Goal: Task Accomplishment & Management: Manage account settings

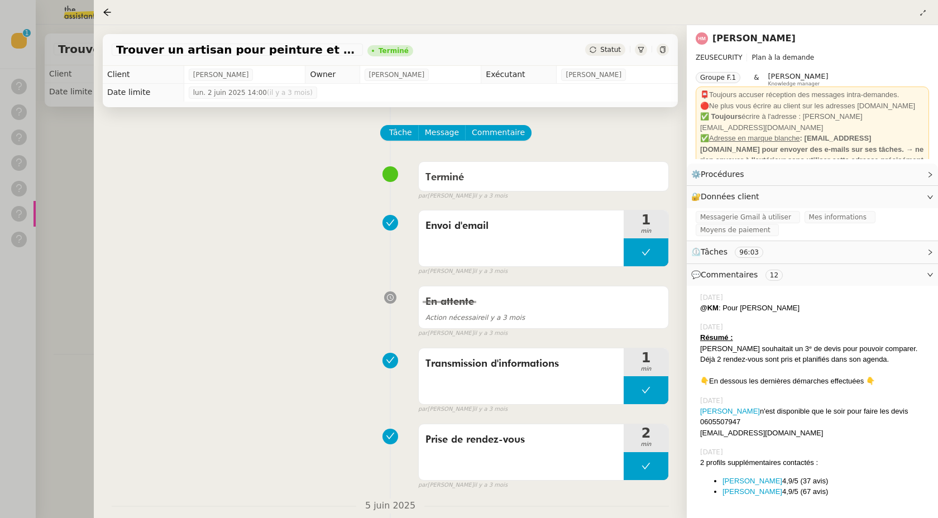
click at [75, 144] on div at bounding box center [469, 259] width 938 height 518
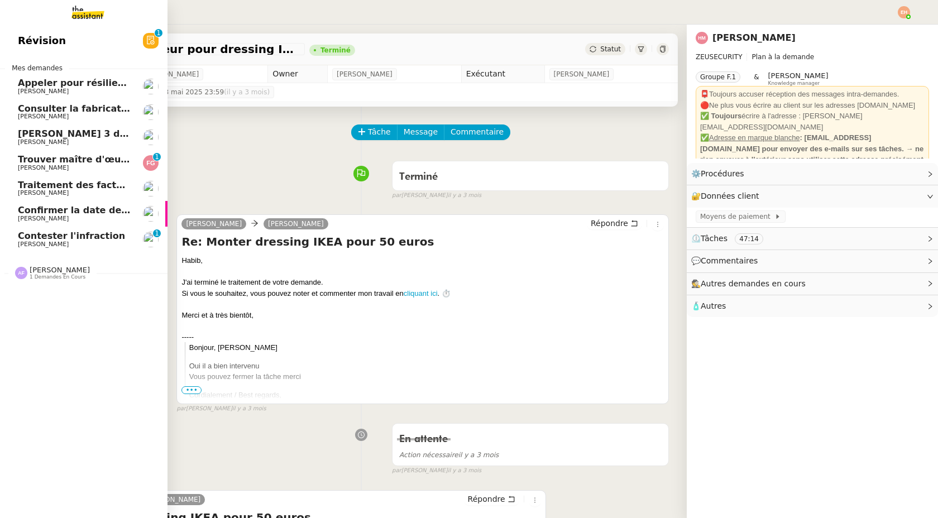
click at [74, 152] on link "Trouver maître d'œuvre pour extension hangar [PERSON_NAME] 0 1 2 3 4 5 6 7 8 9" at bounding box center [84, 163] width 168 height 26
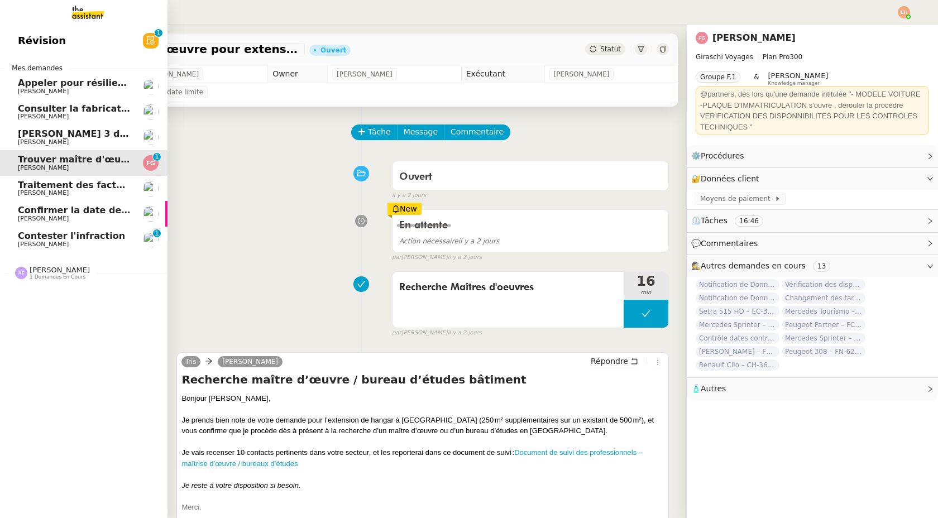
click at [32, 245] on span "[PERSON_NAME]" at bounding box center [43, 244] width 51 height 7
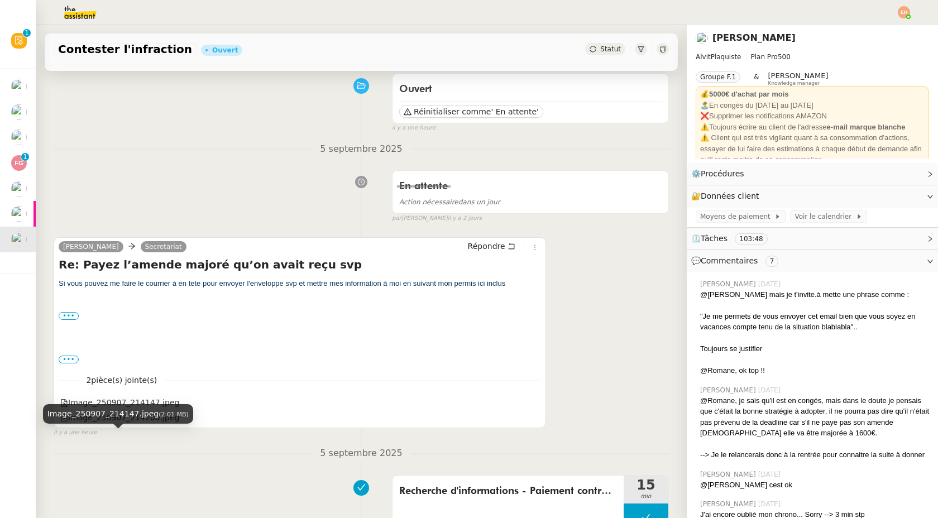
scroll to position [90, 0]
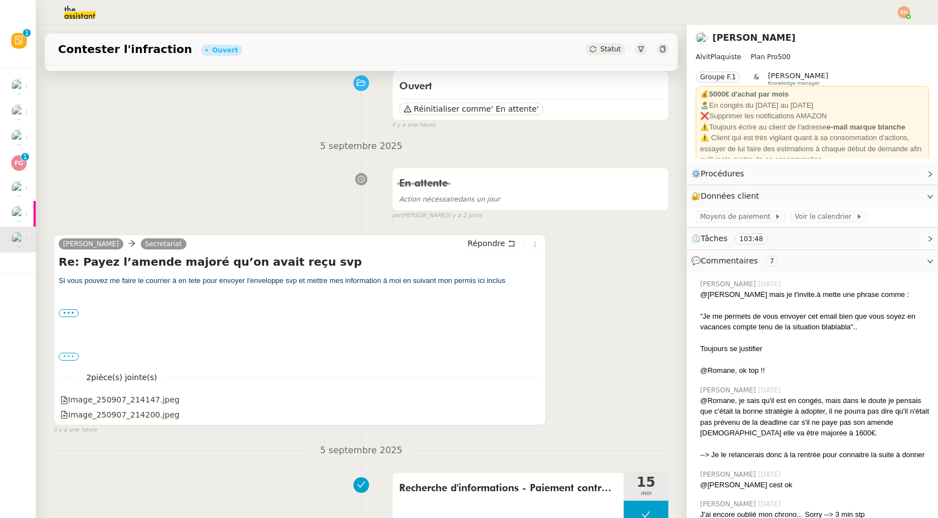
click at [64, 355] on label "•••" at bounding box center [69, 357] width 20 height 8
click at [0, 0] on input "•••" at bounding box center [0, 0] width 0 height 0
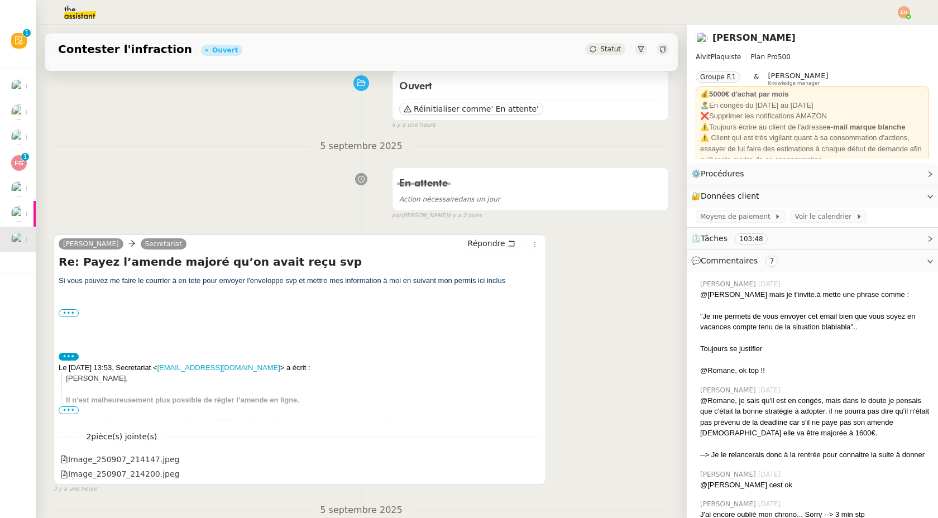
click at [76, 309] on div "••• Réseaux : Facebook Alvitplaquiste [DOMAIN_NAME]" at bounding box center [300, 313] width 483 height 11
click at [71, 312] on label "•••" at bounding box center [69, 313] width 20 height 8
click at [0, 0] on input "•••" at bounding box center [0, 0] width 0 height 0
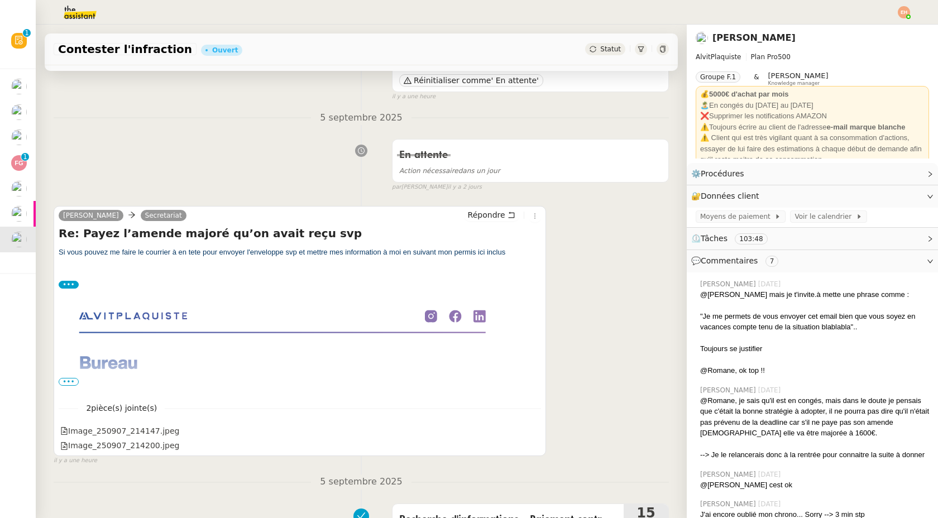
scroll to position [120, 0]
click at [61, 383] on span "•••" at bounding box center [69, 381] width 20 height 8
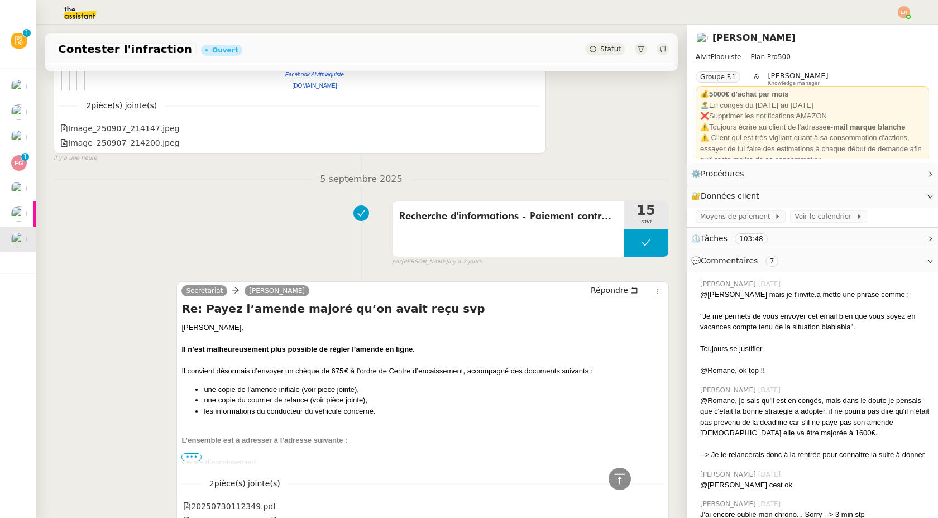
scroll to position [1480, 0]
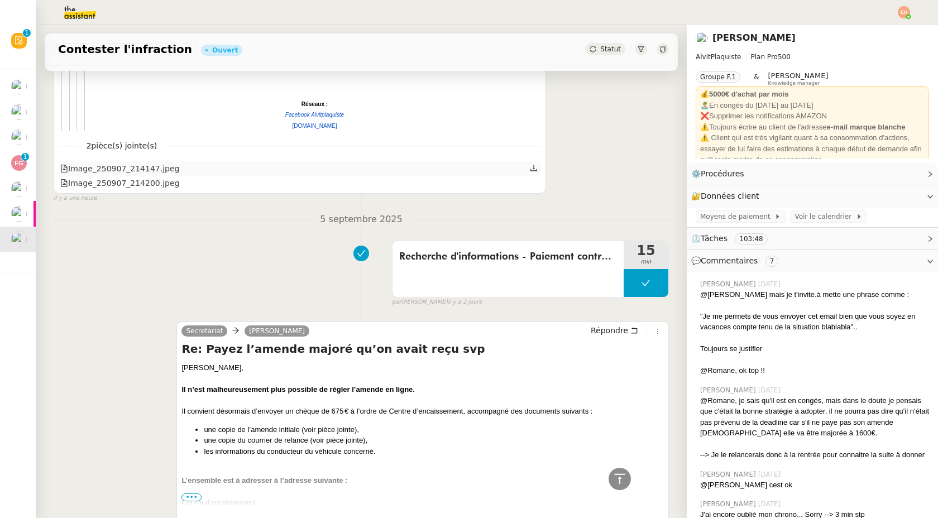
click at [140, 176] on div "Image_250907_214147.jpeg" at bounding box center [300, 168] width 483 height 15
click at [140, 168] on div "Image_250907_214147.jpeg" at bounding box center [119, 169] width 119 height 13
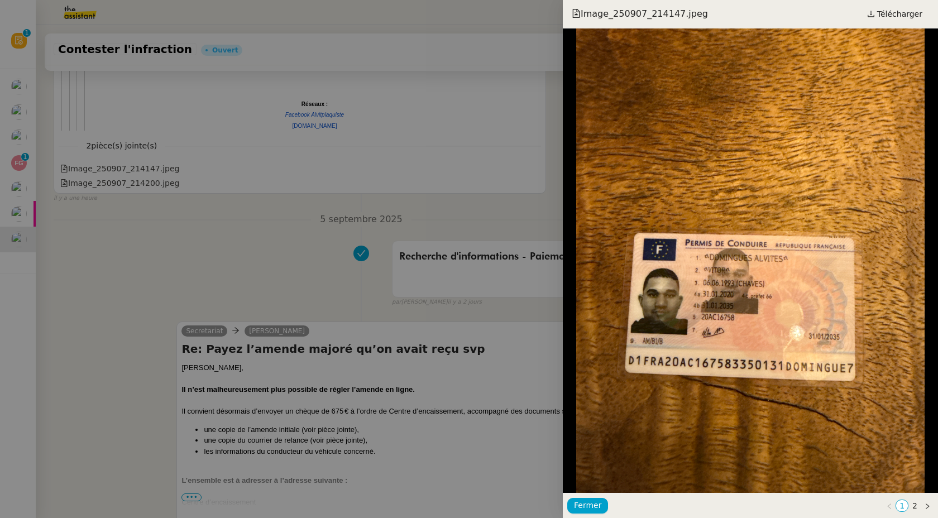
click at [133, 186] on div at bounding box center [469, 259] width 938 height 518
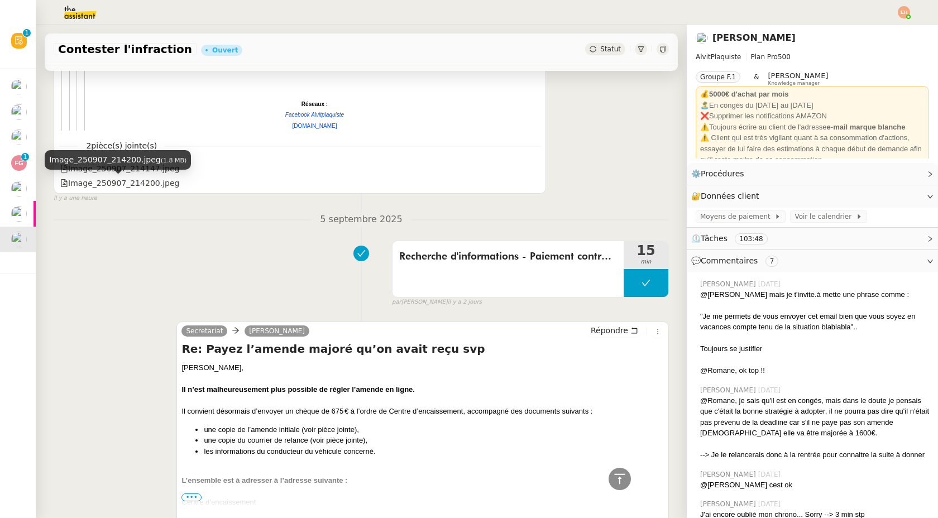
click at [150, 169] on div "Image_250907_214200.jpeg (1.8 MB)" at bounding box center [118, 160] width 146 height 20
click at [173, 167] on div "Image_250907_214200.jpeg (1.8 MB)" at bounding box center [118, 160] width 146 height 20
click at [148, 169] on div "Image_250907_214200.jpeg (1.8 MB)" at bounding box center [118, 160] width 146 height 20
click at [189, 168] on div "Image_250907_214147.jpeg" at bounding box center [300, 168] width 483 height 15
click at [164, 166] on div "Image_250907_214147.jpeg" at bounding box center [119, 169] width 119 height 13
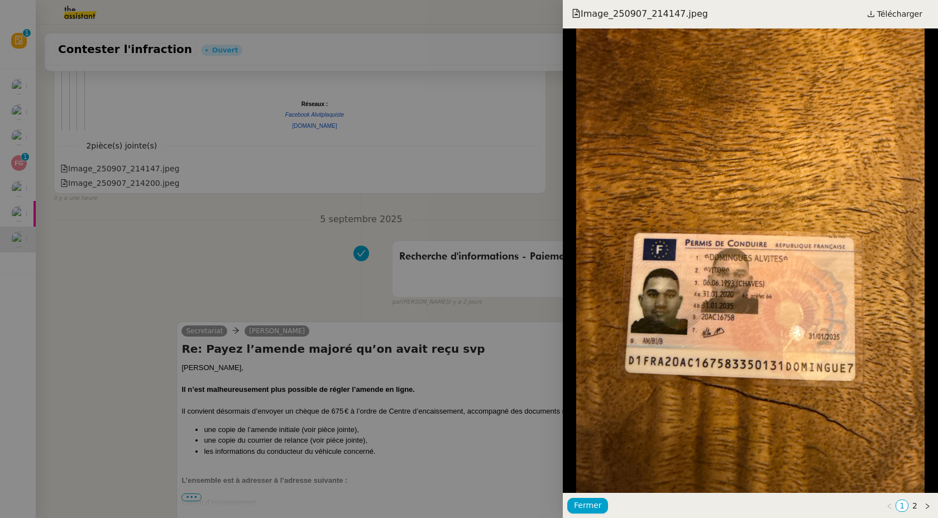
click at [18, 185] on div at bounding box center [469, 259] width 938 height 518
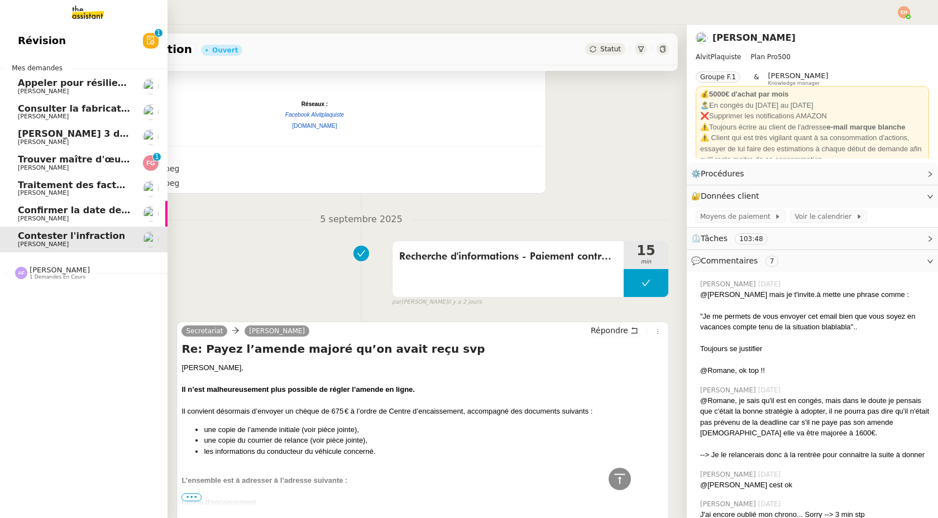
click at [18, 186] on span "Traitement des factures et envoi à l'expert-comptable - août 2025" at bounding box center [184, 185] width 333 height 11
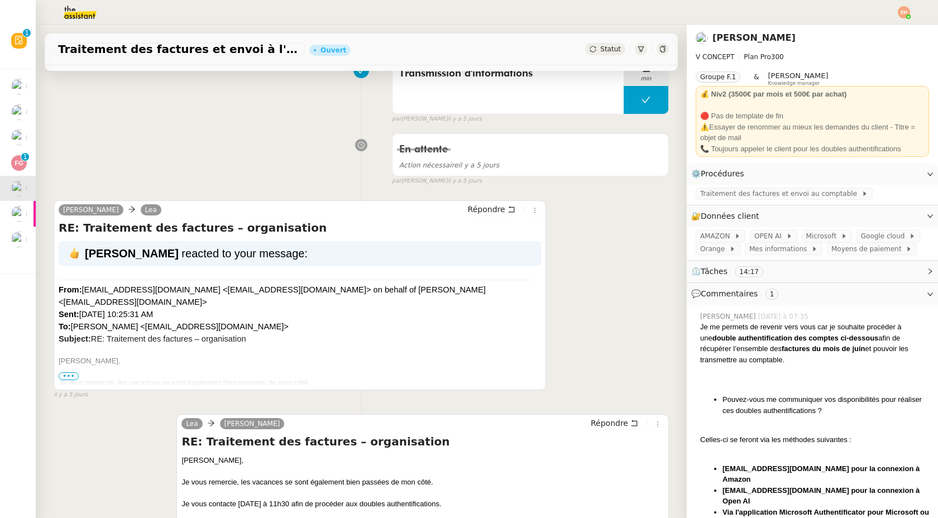
scroll to position [764, 0]
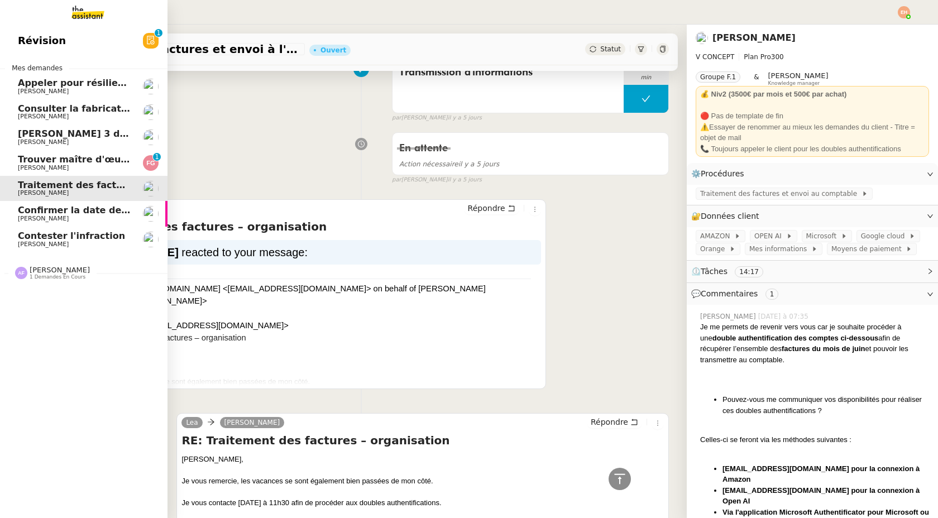
click at [57, 213] on span "Confirmer la date de livraison" at bounding box center [93, 210] width 150 height 11
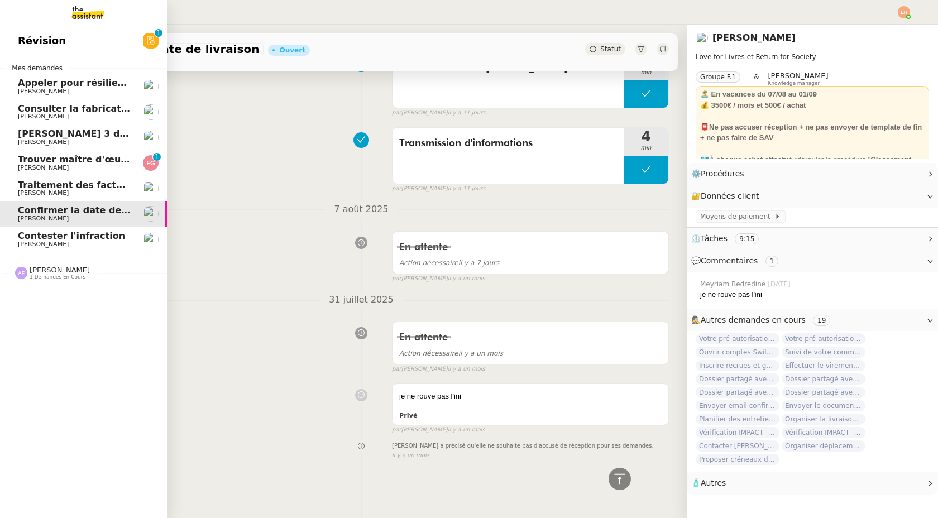
click at [66, 191] on span "[PERSON_NAME]" at bounding box center [43, 192] width 51 height 7
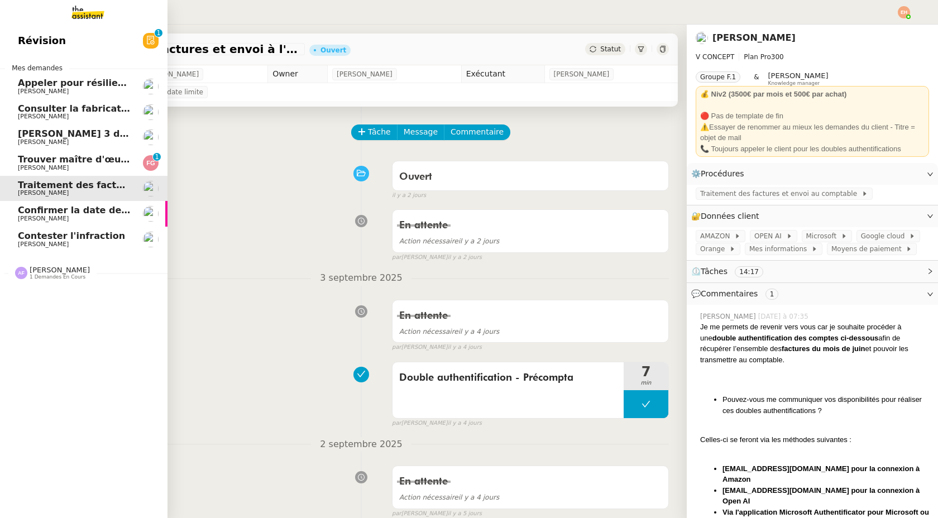
click at [77, 127] on link "Chercher 3 devis de ménage [PERSON_NAME]" at bounding box center [84, 138] width 168 height 26
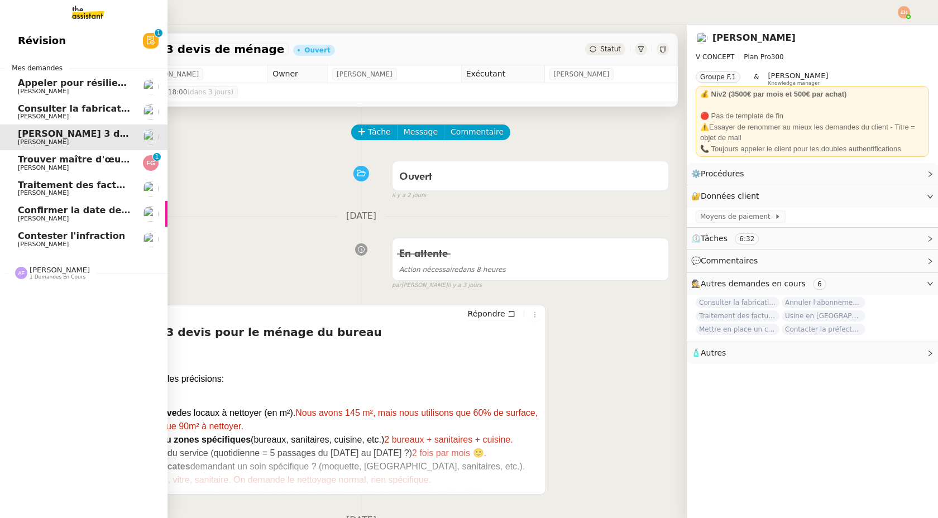
click at [92, 114] on span "[PERSON_NAME]" at bounding box center [74, 116] width 113 height 7
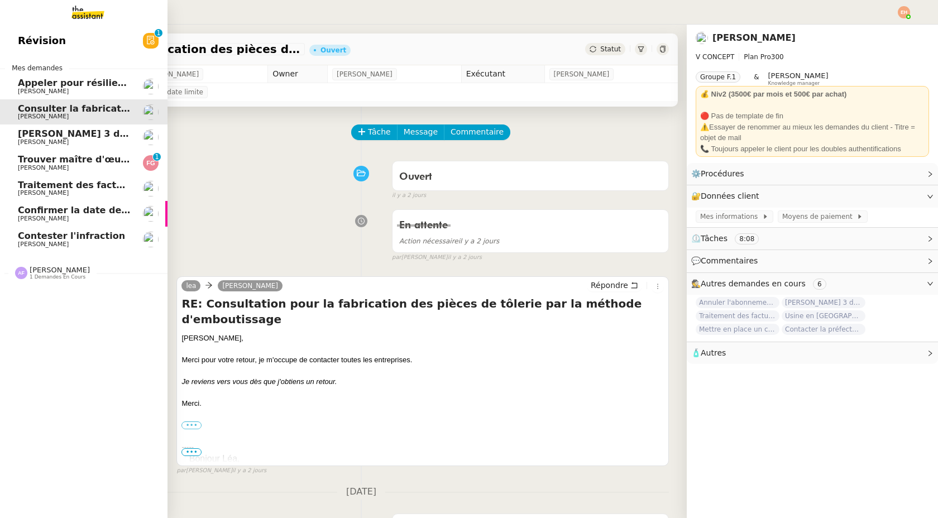
click at [93, 135] on span "[PERSON_NAME] 3 devis de ménage" at bounding box center [108, 133] width 181 height 11
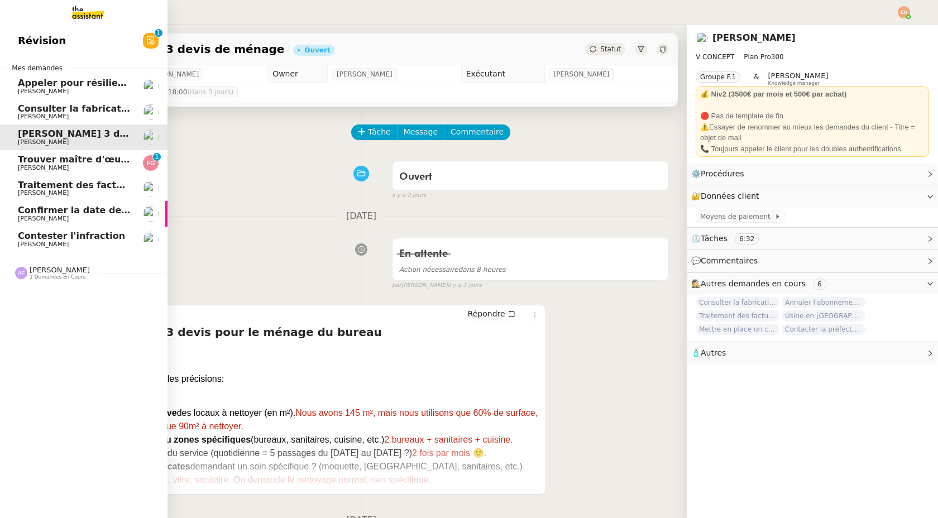
click at [101, 118] on span "[PERSON_NAME]" at bounding box center [74, 116] width 113 height 7
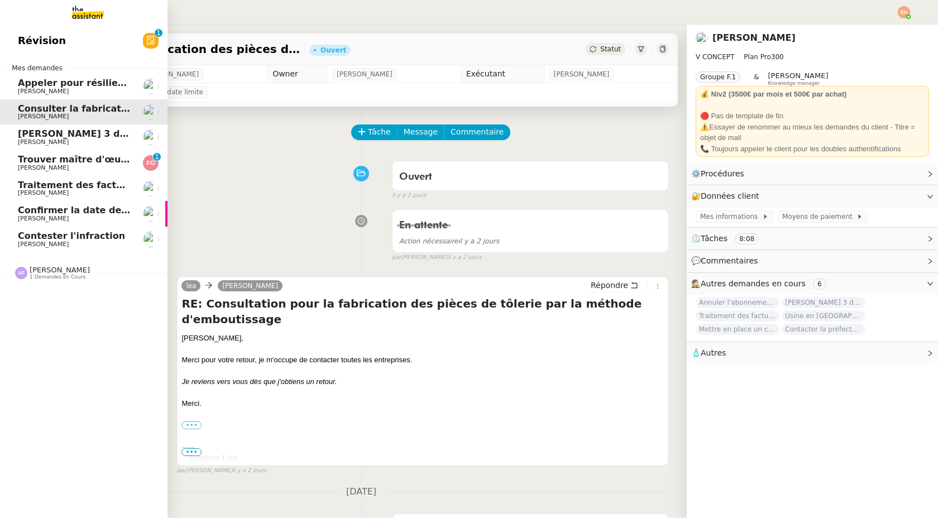
click at [108, 87] on span "Appeler pour résilier la ligne Free" at bounding box center [103, 83] width 170 height 11
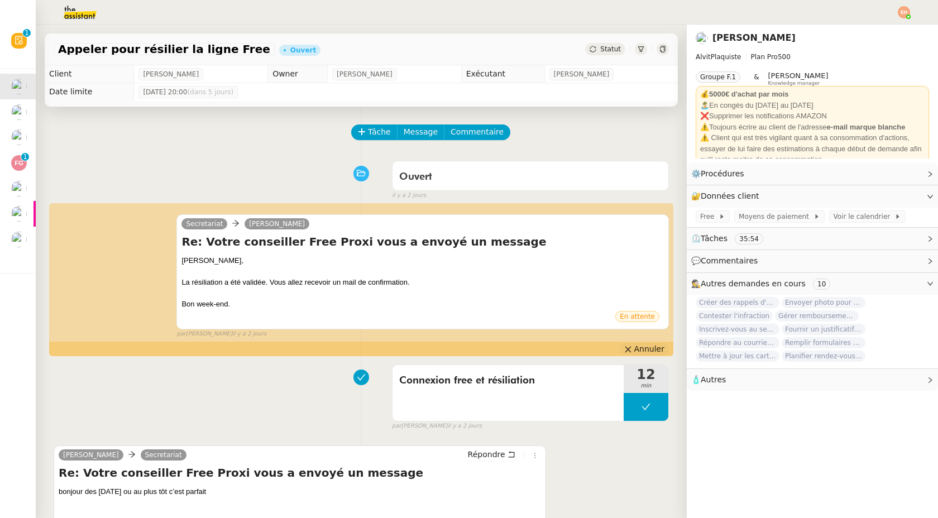
click at [652, 348] on span "Annuler" at bounding box center [649, 348] width 30 height 11
